Goal: Task Accomplishment & Management: Manage account settings

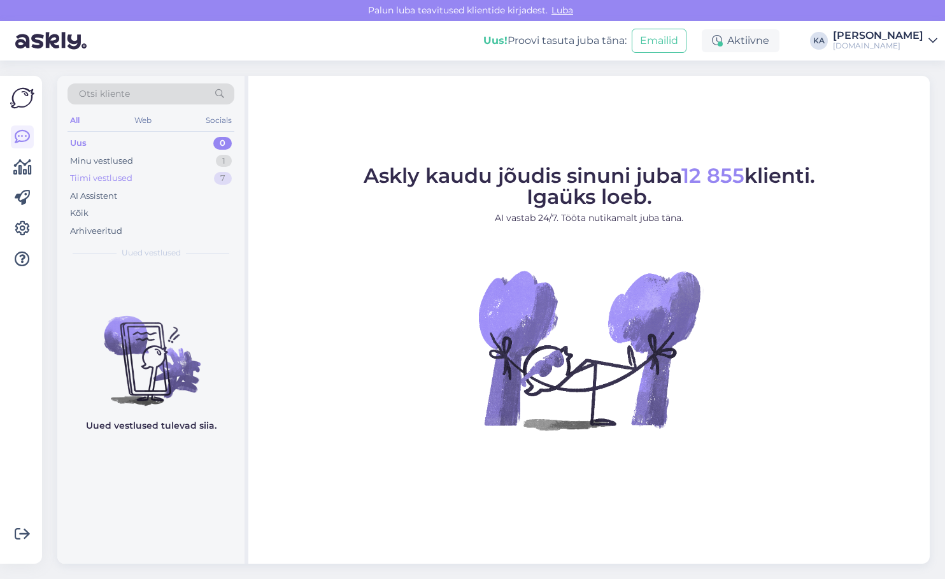
click at [129, 180] on div "Tiimi vestlused" at bounding box center [101, 178] width 62 height 13
click at [121, 162] on div "Minu vestlused" at bounding box center [101, 161] width 63 height 13
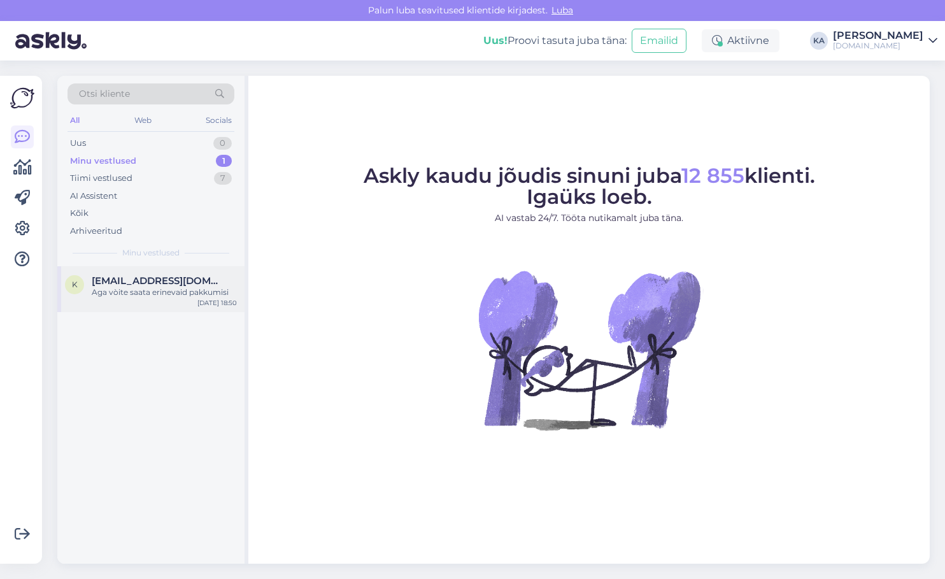
click at [159, 288] on div "Aga vòite saata erinevaid pakkumisi" at bounding box center [164, 291] width 145 height 11
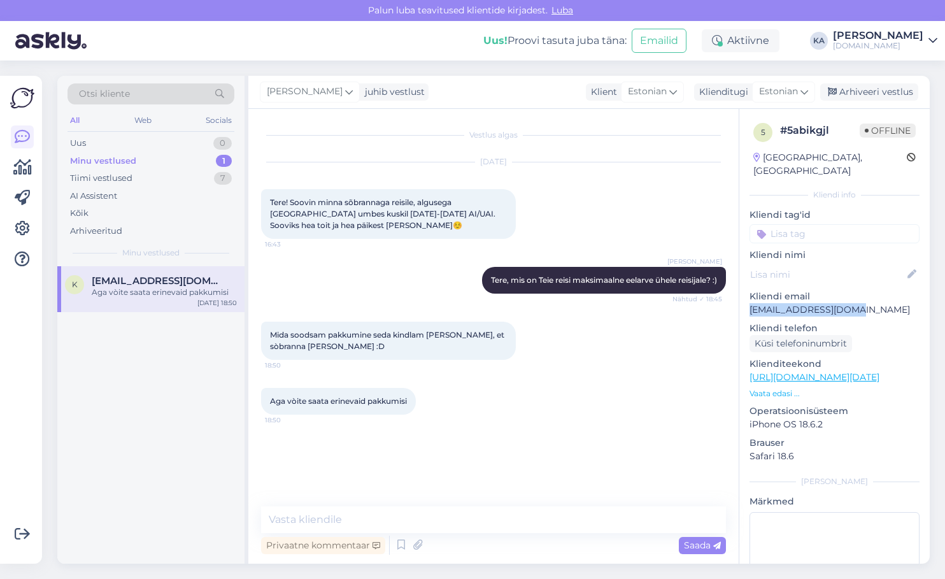
click at [859, 293] on div "Kliendi email [EMAIL_ADDRESS][DOMAIN_NAME]" at bounding box center [834, 303] width 170 height 27
copy div "[EMAIL_ADDRESS][DOMAIN_NAME]"
click at [473, 392] on div "Aga vòite saata erinevaid pakkumisi 18:50" at bounding box center [493, 401] width 465 height 55
click at [845, 303] on p "[EMAIL_ADDRESS][DOMAIN_NAME]" at bounding box center [834, 309] width 170 height 13
drag, startPoint x: 852, startPoint y: 298, endPoint x: 742, endPoint y: 299, distance: 109.5
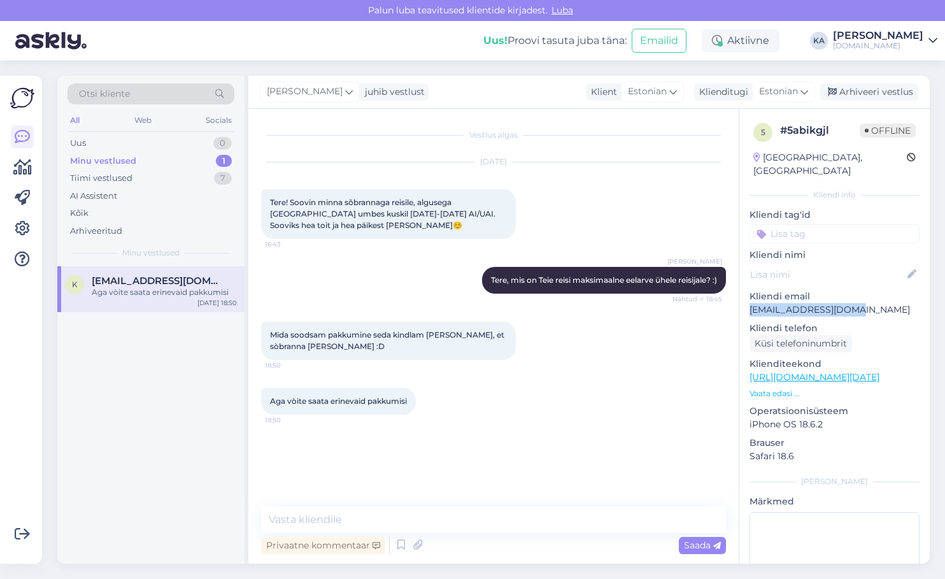
click at [742, 299] on div "5 # 5abikgjl Offline [GEOGRAPHIC_DATA], Ardu Kliendi info Kliendi tag'id Kliend…" at bounding box center [834, 377] width 190 height 537
copy p "[EMAIL_ADDRESS][DOMAIN_NAME]"
click at [839, 303] on p "[EMAIL_ADDRESS][DOMAIN_NAME]" at bounding box center [834, 309] width 170 height 13
drag, startPoint x: 860, startPoint y: 295, endPoint x: 745, endPoint y: 296, distance: 115.2
click at [745, 296] on div "5 # 5abikgjl Offline [GEOGRAPHIC_DATA], Ardu Kliendi info Kliendi tag'id Kliend…" at bounding box center [834, 377] width 190 height 537
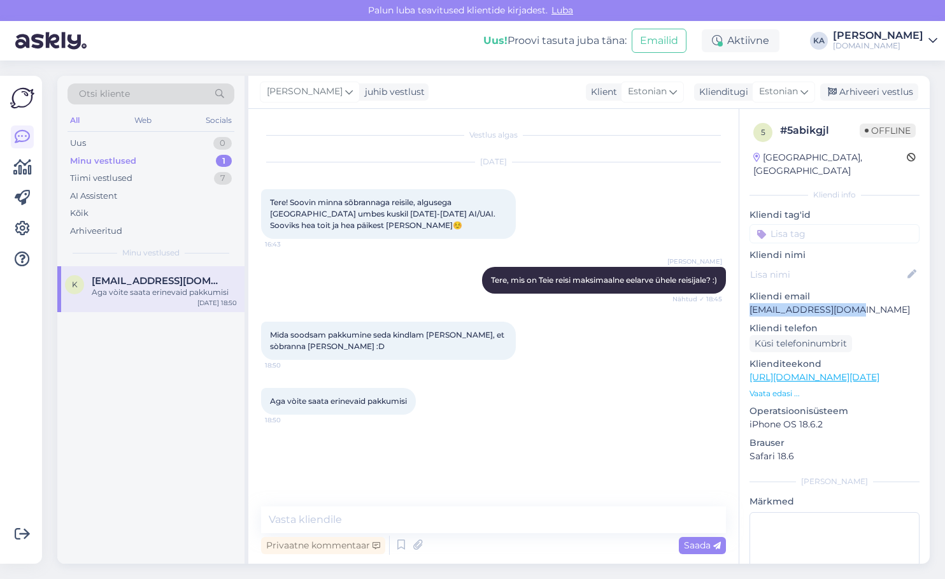
copy p "[EMAIL_ADDRESS][DOMAIN_NAME]"
click at [772, 275] on div "5 # 5abikgjl Offline [GEOGRAPHIC_DATA], Ardu Kliendi info Kliendi tag'id Kliend…" at bounding box center [834, 377] width 190 height 537
drag, startPoint x: 785, startPoint y: 299, endPoint x: 745, endPoint y: 300, distance: 39.5
click at [745, 300] on div "5 # 5abikgjl Offline [GEOGRAPHIC_DATA], Ardu Kliendi info Kliendi tag'id Kliend…" at bounding box center [834, 377] width 190 height 537
copy p "[EMAIL_ADDRESS][DOMAIN_NAME]"
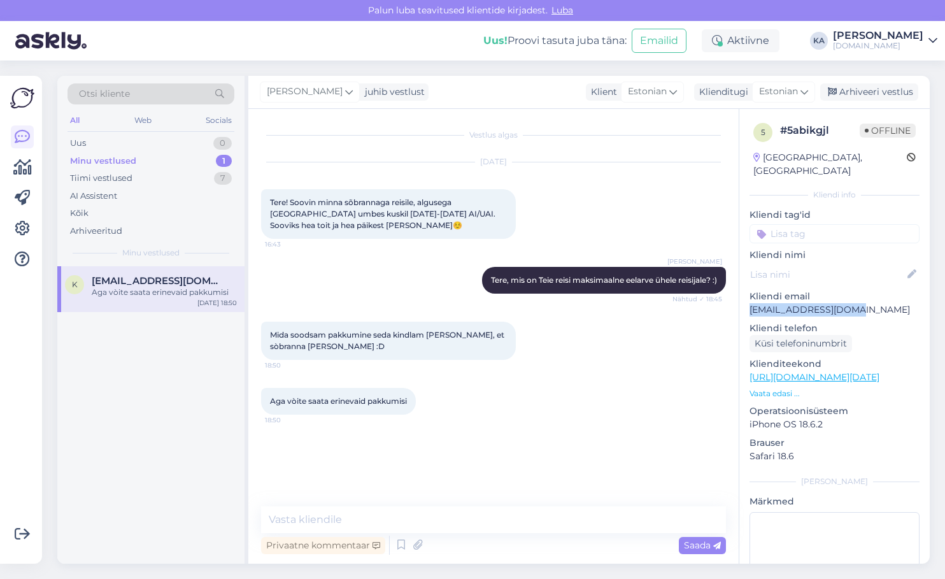
click at [774, 303] on p "[EMAIL_ADDRESS][DOMAIN_NAME]" at bounding box center [834, 309] width 170 height 13
drag, startPoint x: 861, startPoint y: 296, endPoint x: 747, endPoint y: 299, distance: 113.3
click at [747, 299] on div "5 # 5abikgjl Offline [GEOGRAPHIC_DATA], Ardu Kliendi info Kliendi tag'id Kliend…" at bounding box center [834, 377] width 190 height 537
copy p "[EMAIL_ADDRESS][DOMAIN_NAME]"
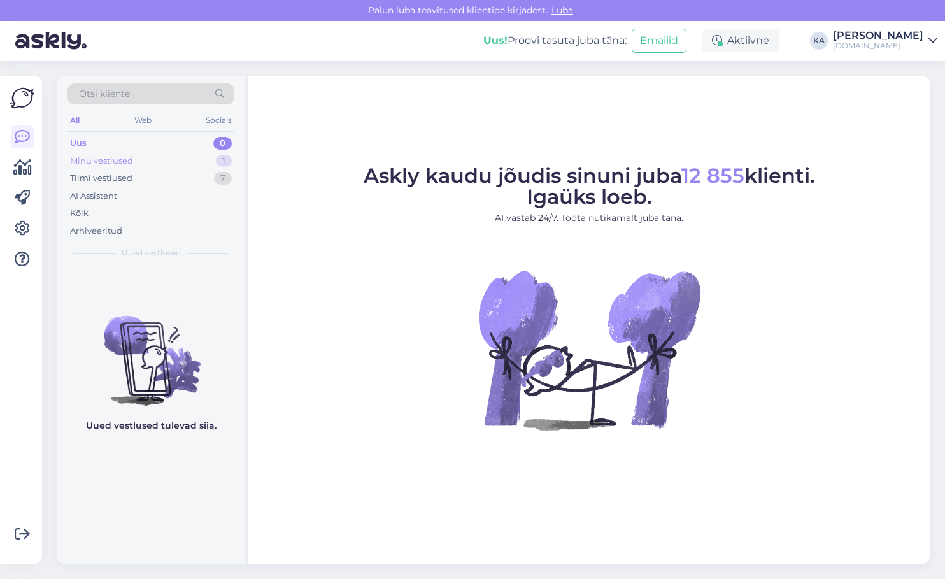
click at [92, 161] on div "Minu vestlused" at bounding box center [101, 161] width 63 height 13
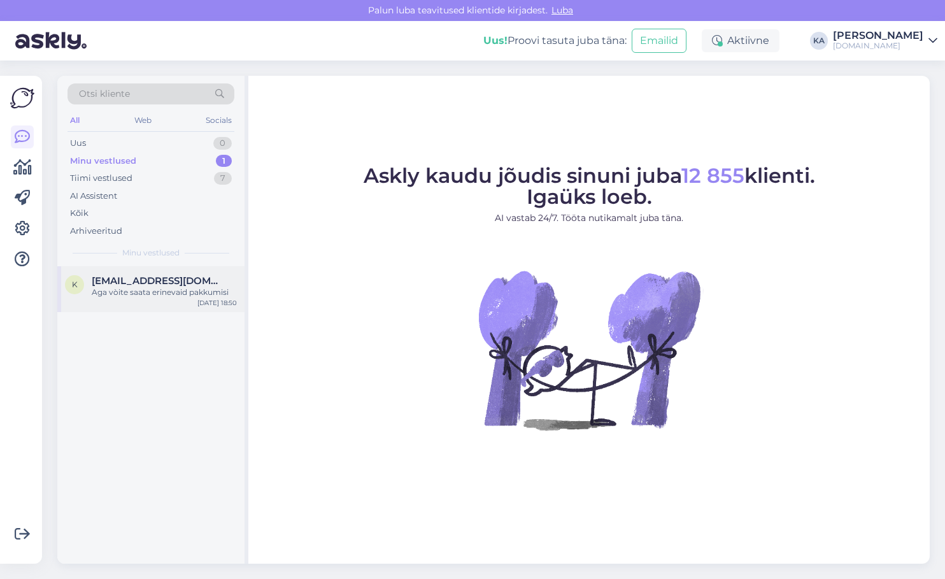
click at [157, 273] on div "K [EMAIL_ADDRESS][DOMAIN_NAME] Aga vòite saata erinevaid pakkumisi [DATE] 18:50" at bounding box center [150, 289] width 187 height 46
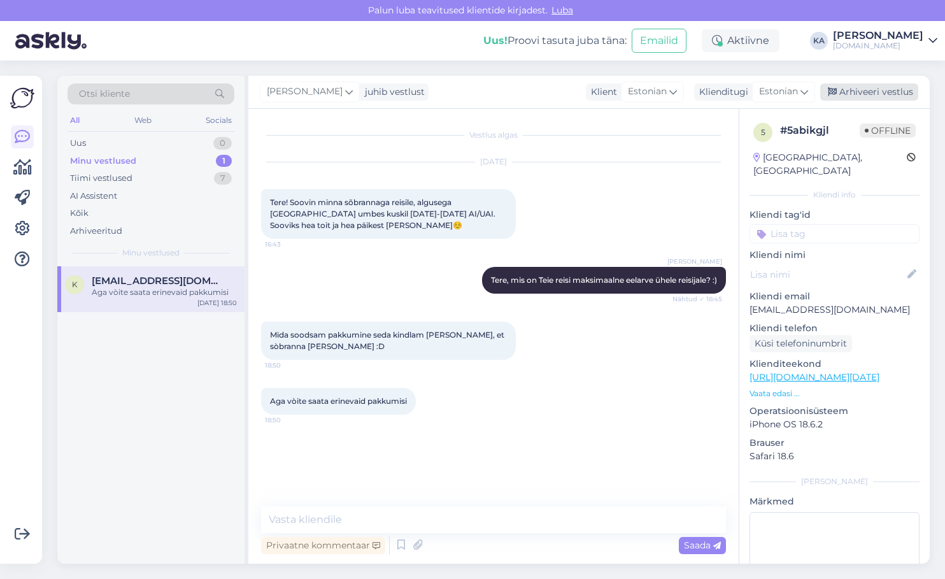
click at [866, 97] on div "Arhiveeri vestlus" at bounding box center [869, 91] width 98 height 17
